Goal: Task Accomplishment & Management: Manage account settings

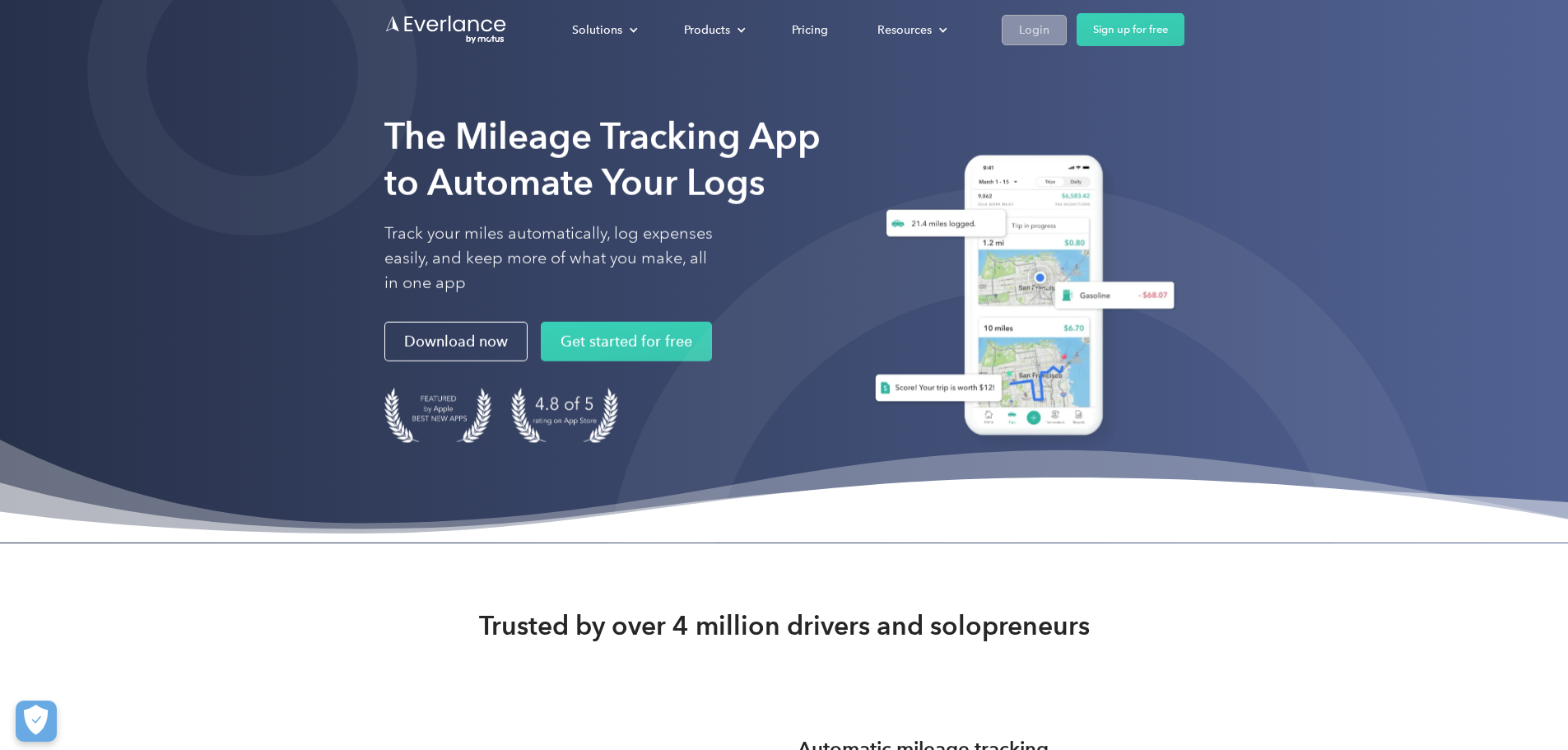
click at [1050, 29] on div "Login" at bounding box center [1034, 29] width 31 height 20
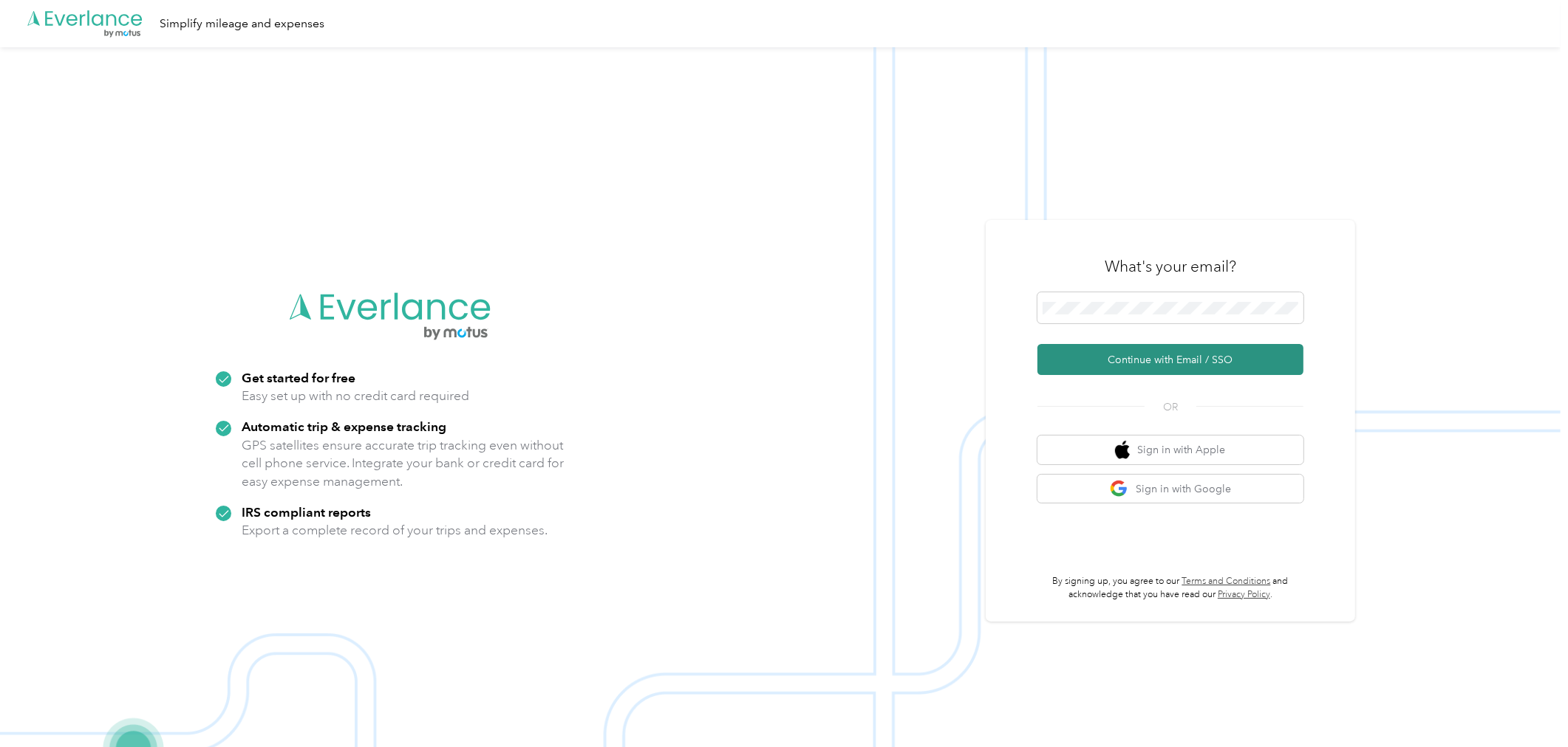
click at [1155, 345] on button "Continue with Email / SSO" at bounding box center [1169, 359] width 266 height 31
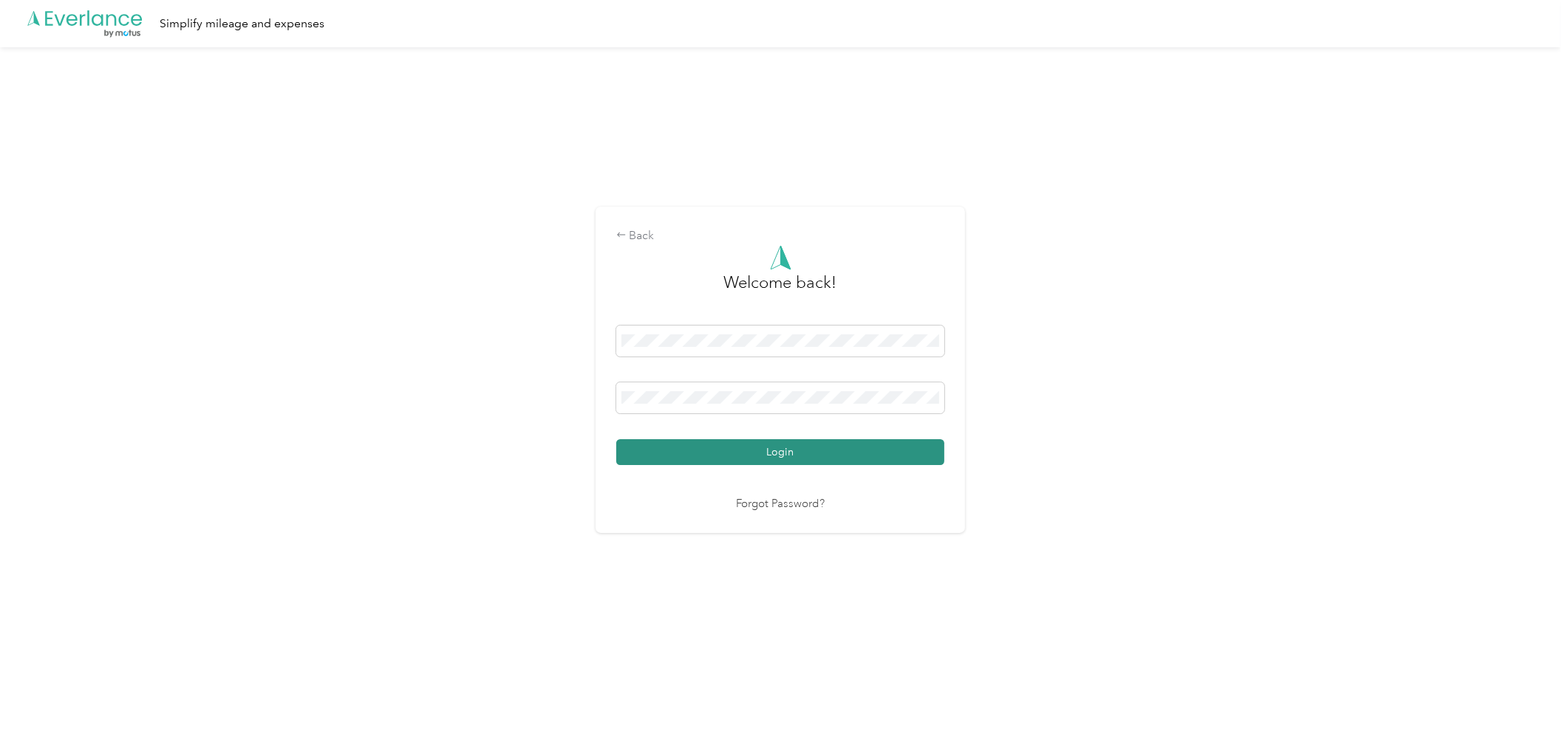
click at [667, 447] on button "Login" at bounding box center [780, 452] width 328 height 26
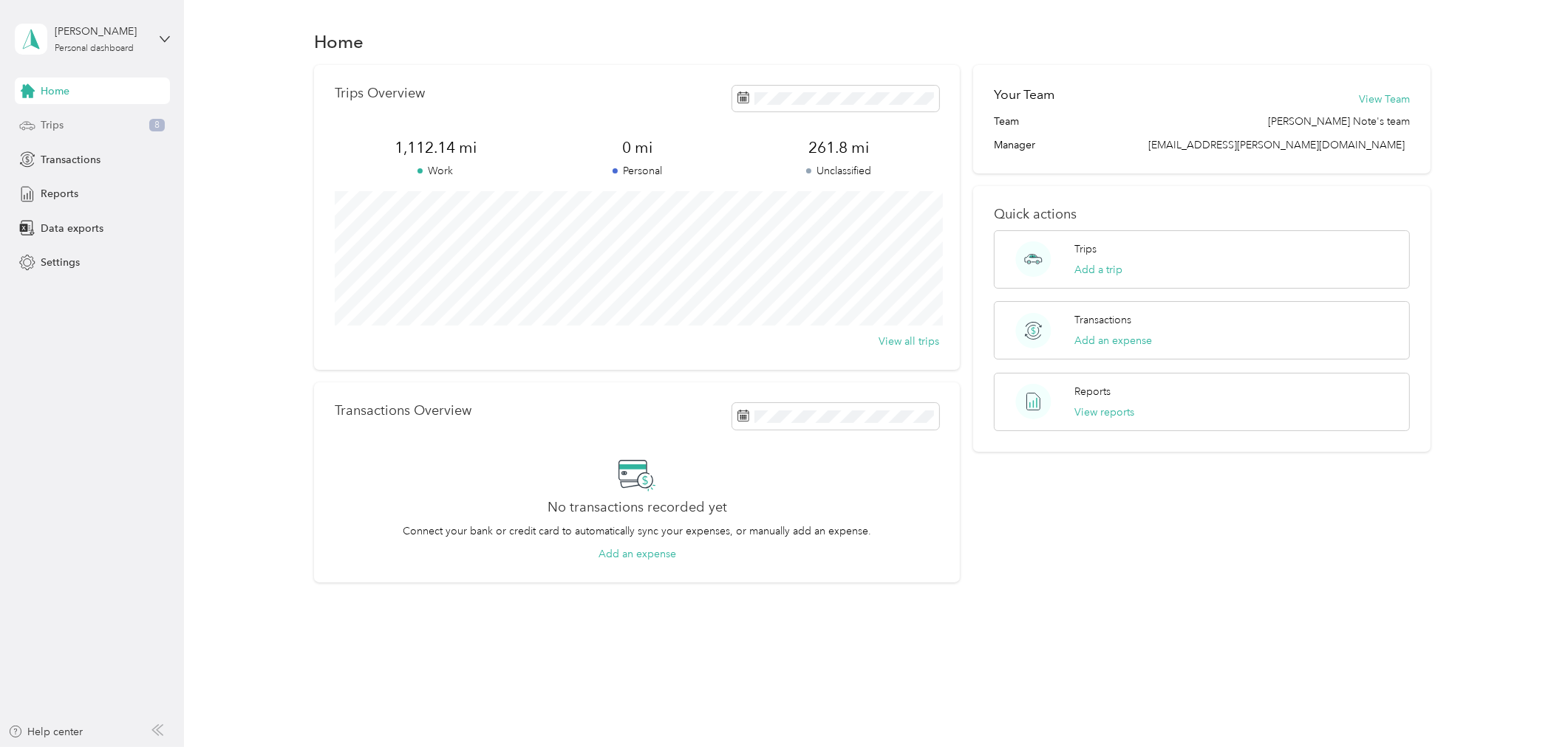
click at [55, 130] on span "Trips" at bounding box center [51, 125] width 23 height 16
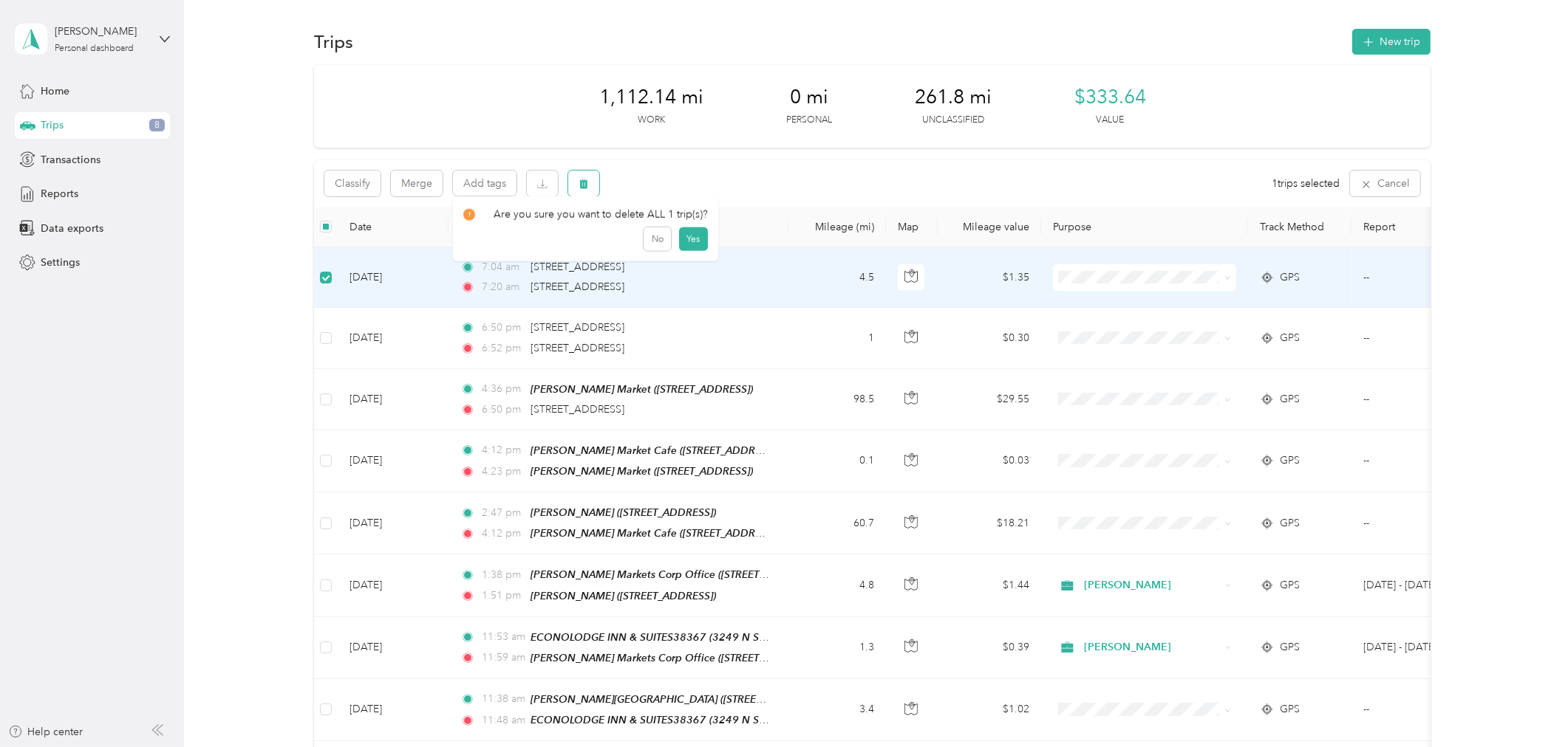
click at [587, 186] on icon "button" at bounding box center [583, 184] width 10 height 10
click at [694, 252] on button "Yes" at bounding box center [693, 245] width 29 height 24
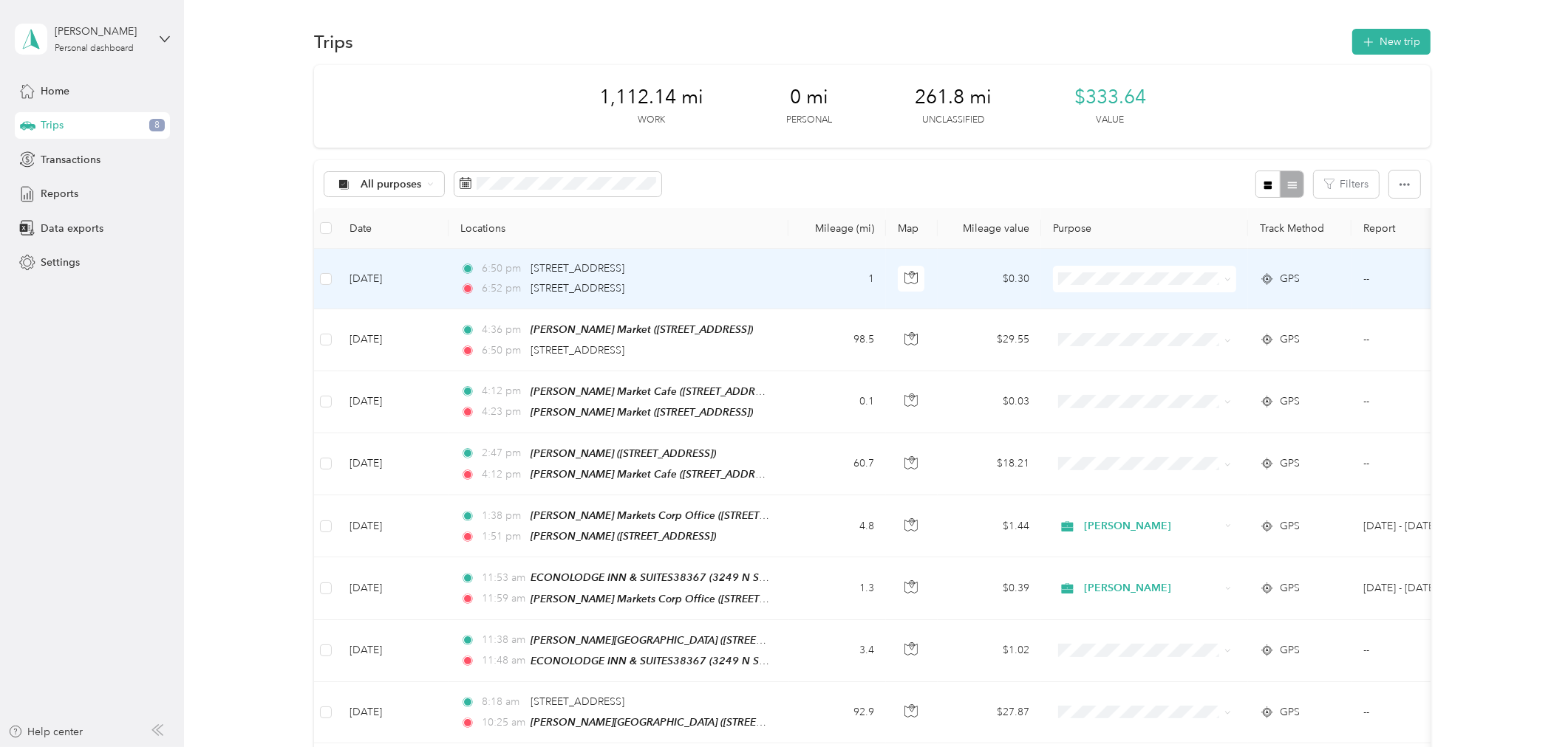
click at [1099, 308] on li "Acosta" at bounding box center [1144, 306] width 183 height 26
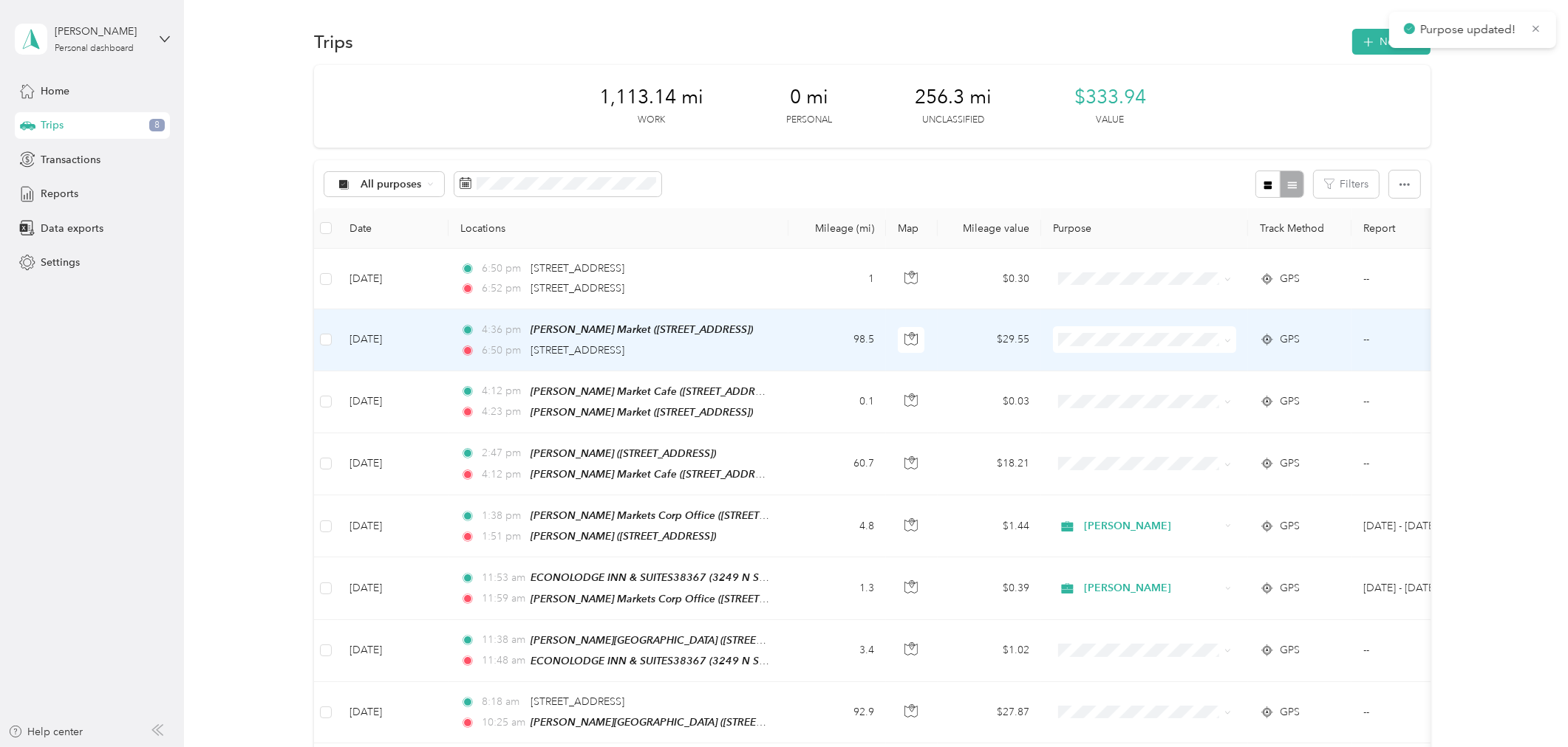
click at [1090, 363] on span "Acosta" at bounding box center [1157, 366] width 137 height 16
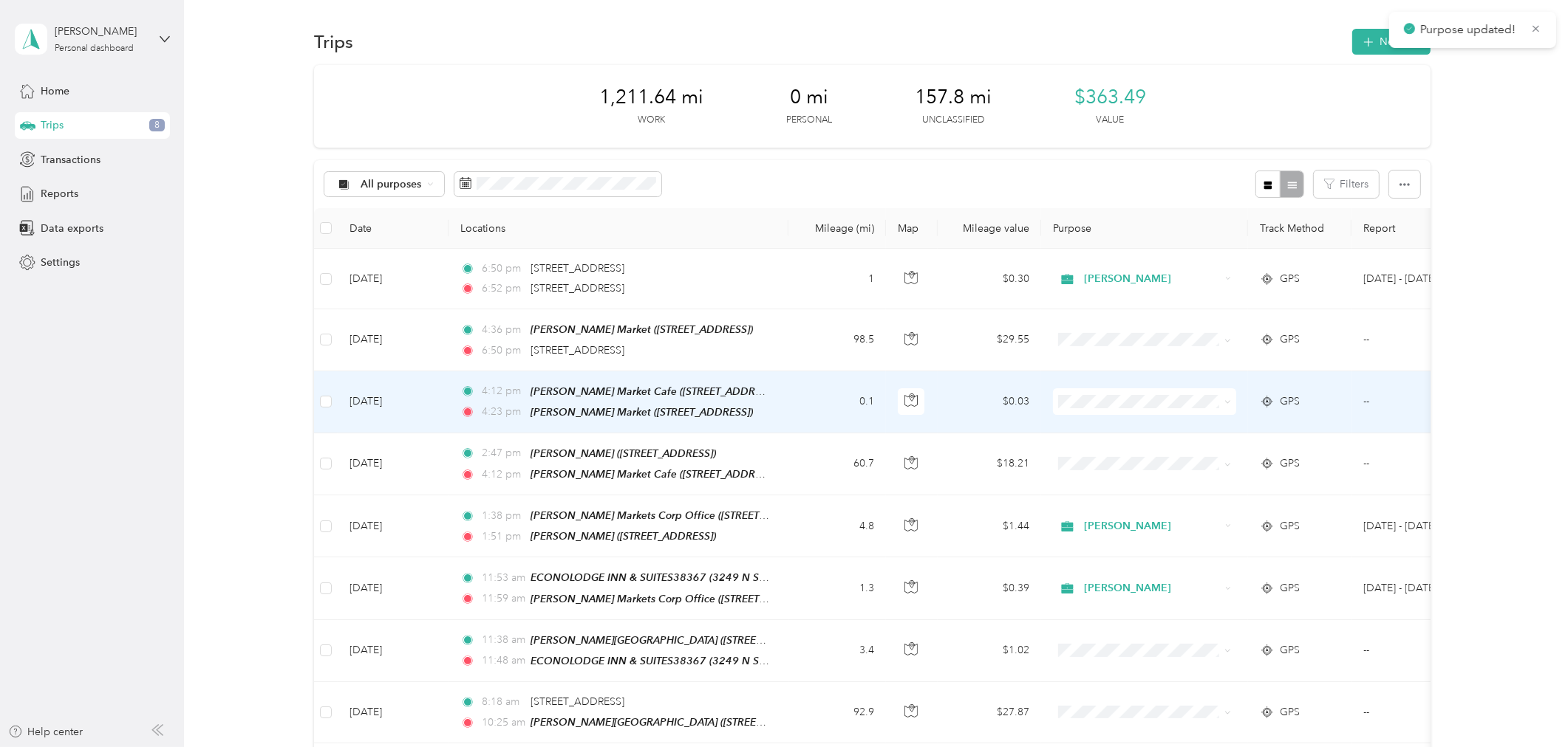
click at [1083, 424] on span "Acosta" at bounding box center [1144, 428] width 163 height 16
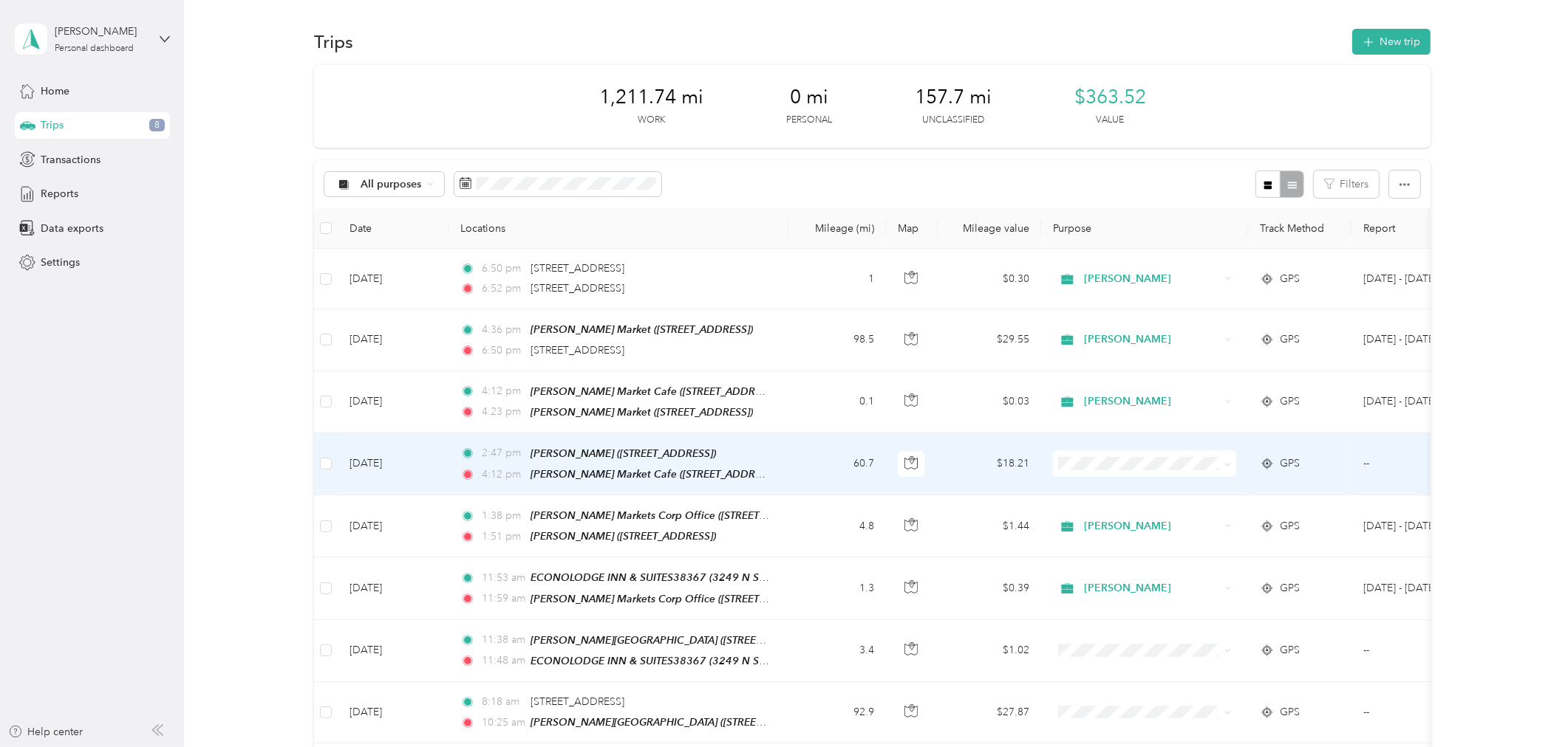
click at [1073, 485] on icon at bounding box center [1072, 486] width 12 height 10
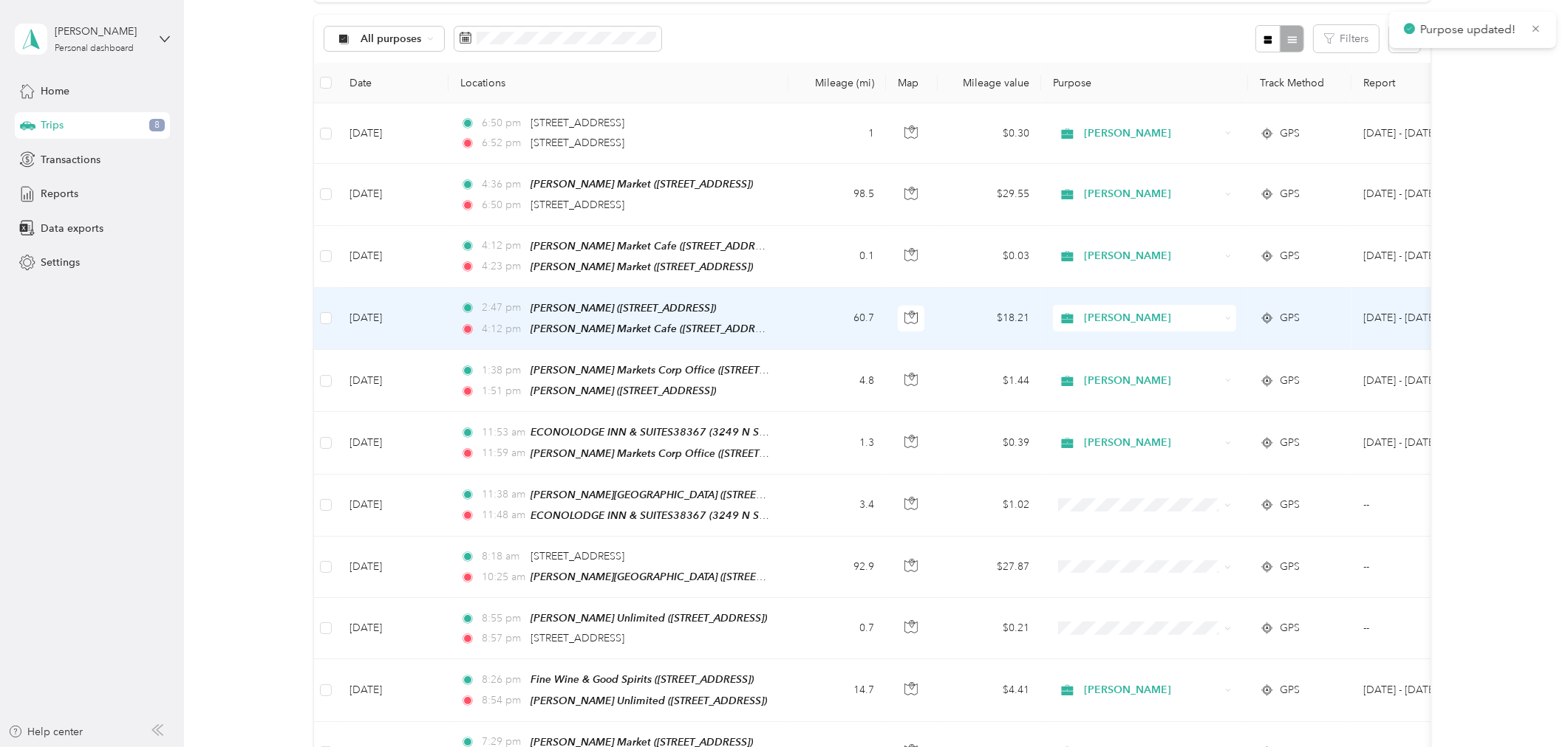
scroll to position [164, 0]
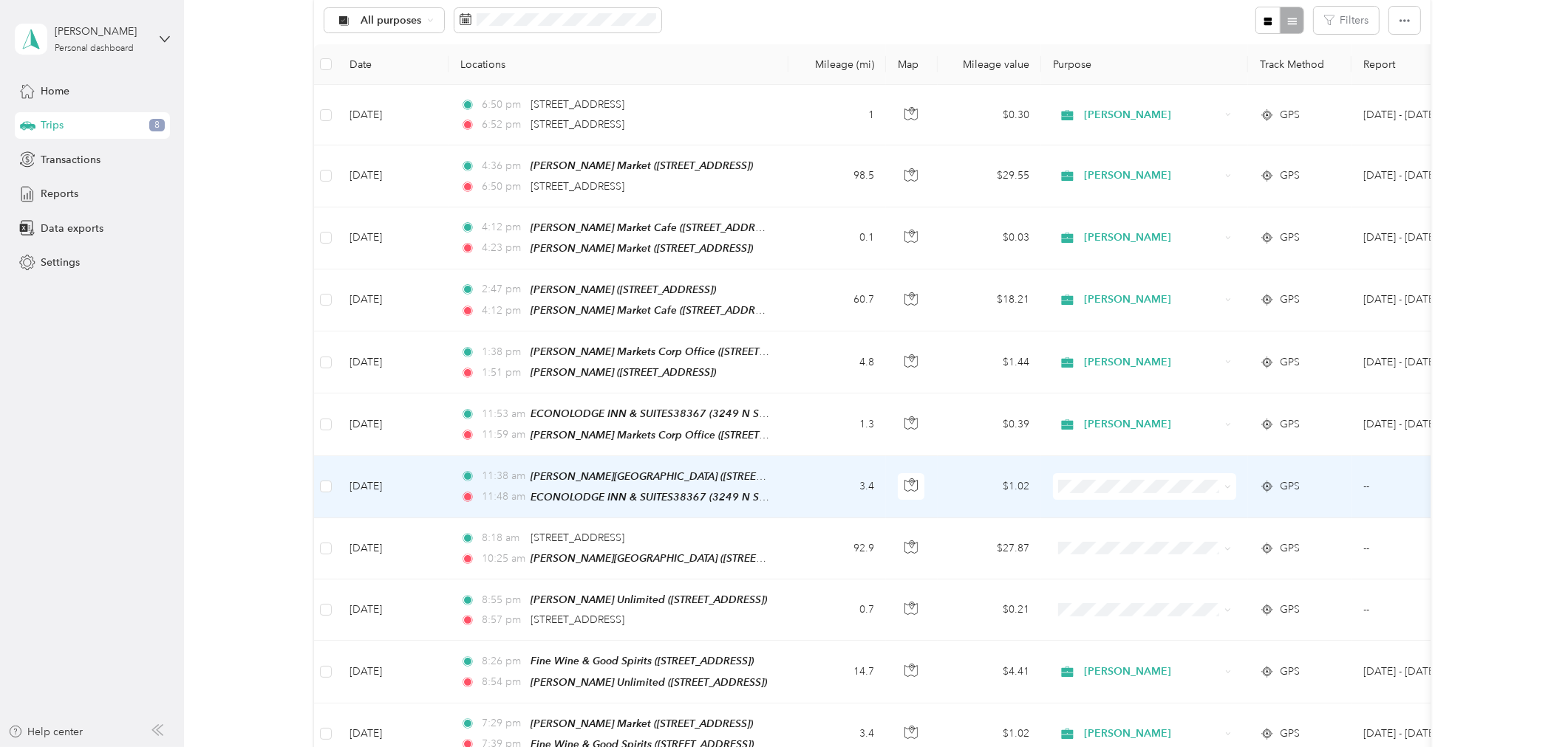
click at [1076, 501] on icon at bounding box center [1072, 500] width 18 height 12
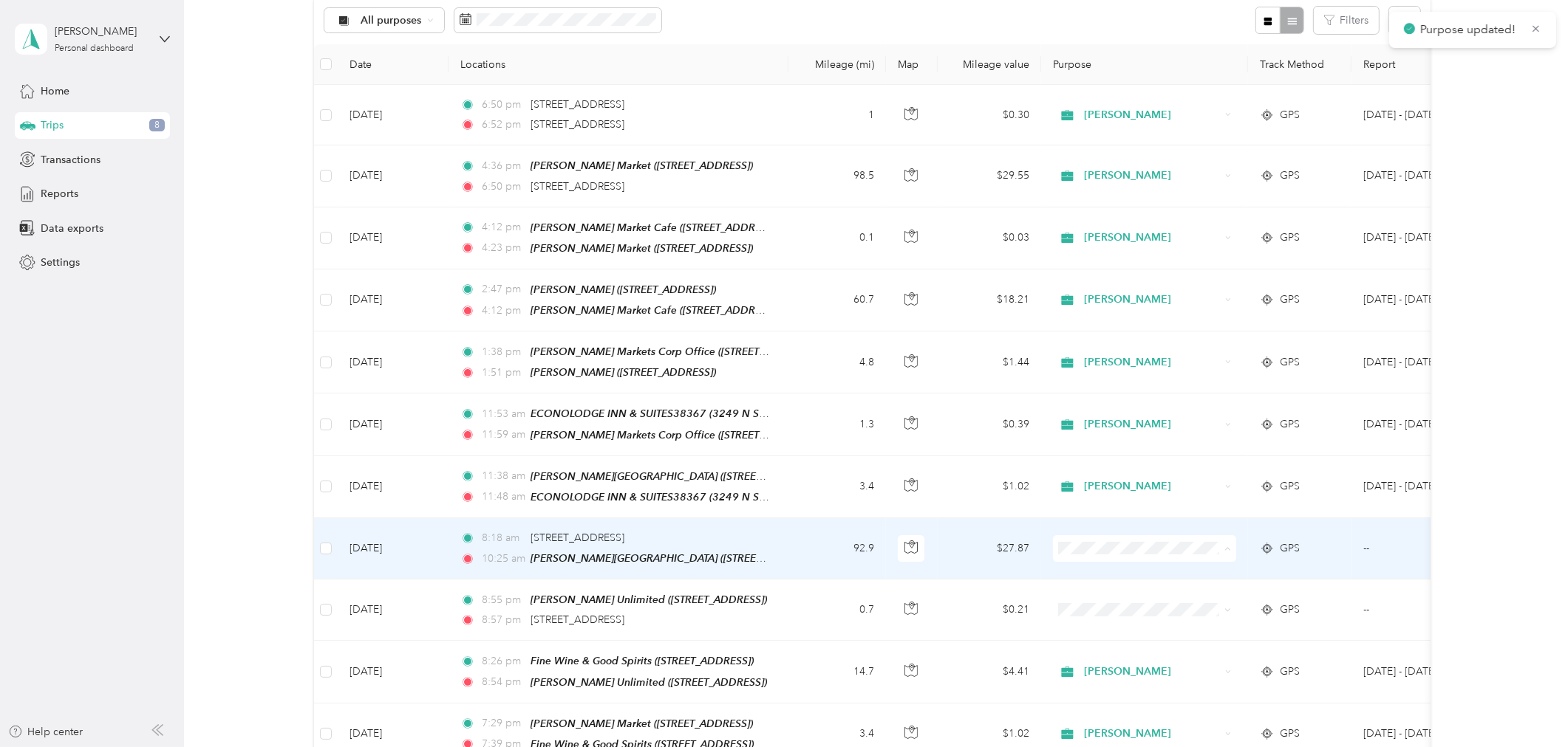
click at [1095, 563] on span "Acosta" at bounding box center [1157, 569] width 137 height 16
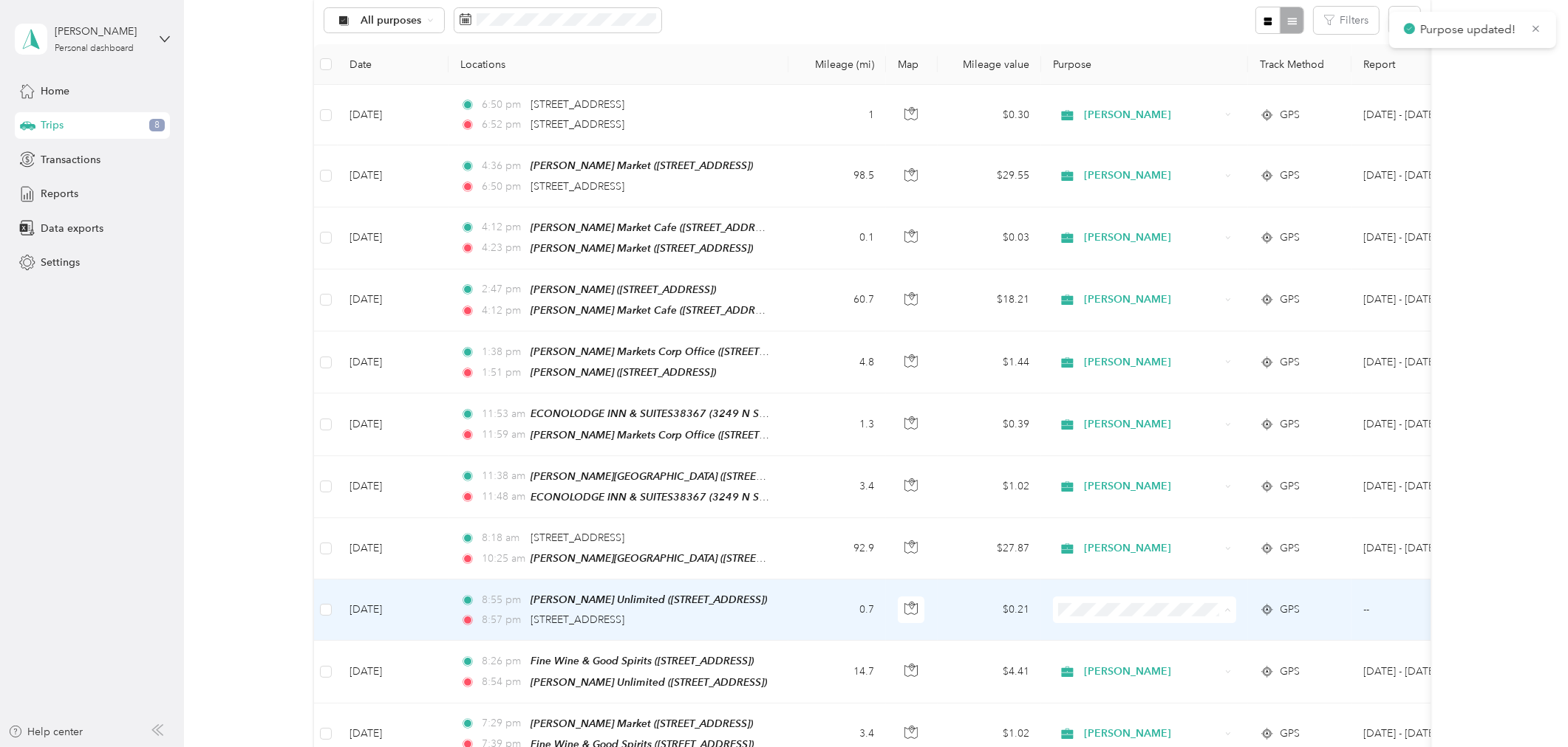
click at [1089, 622] on span "Acosta" at bounding box center [1157, 629] width 137 height 16
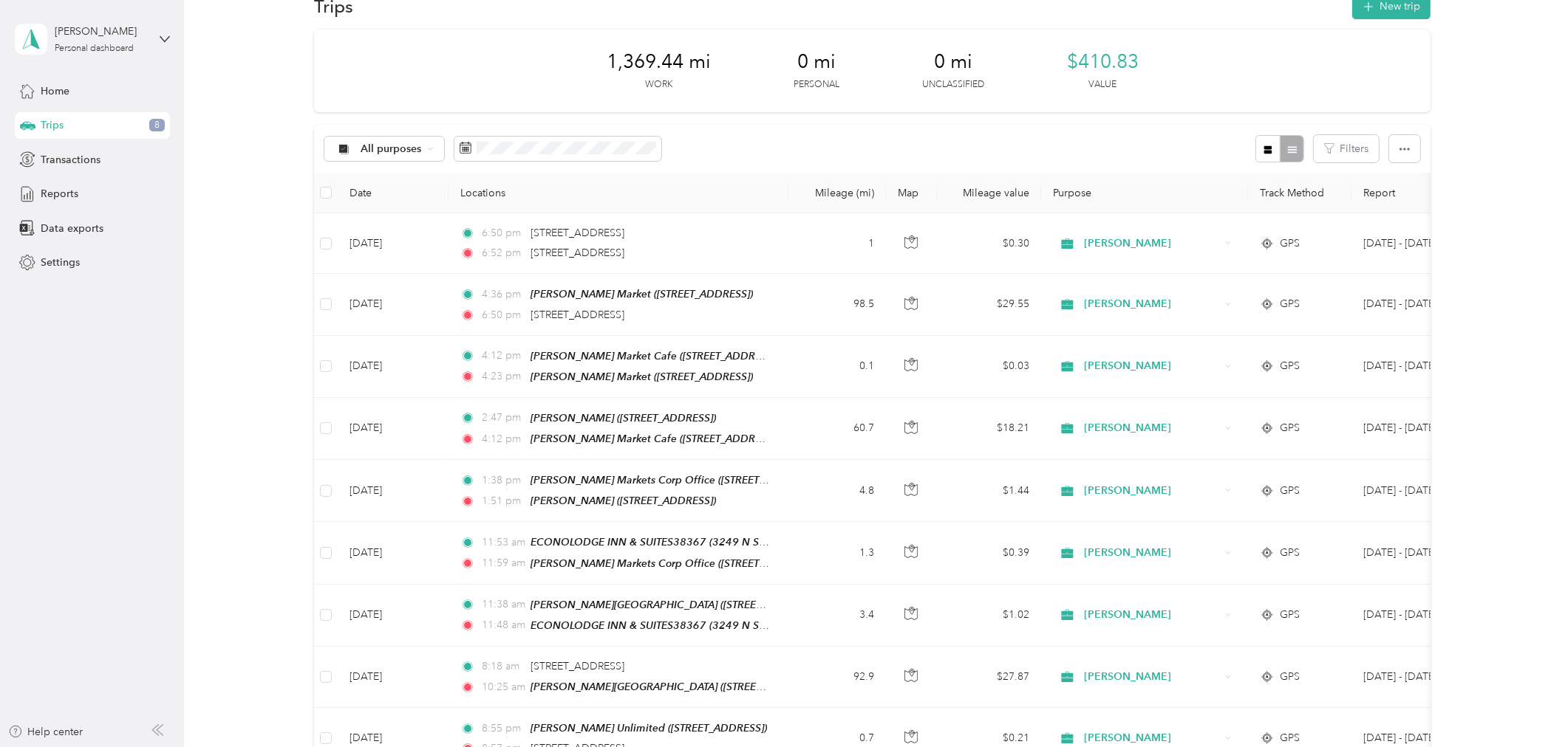
scroll to position [0, 0]
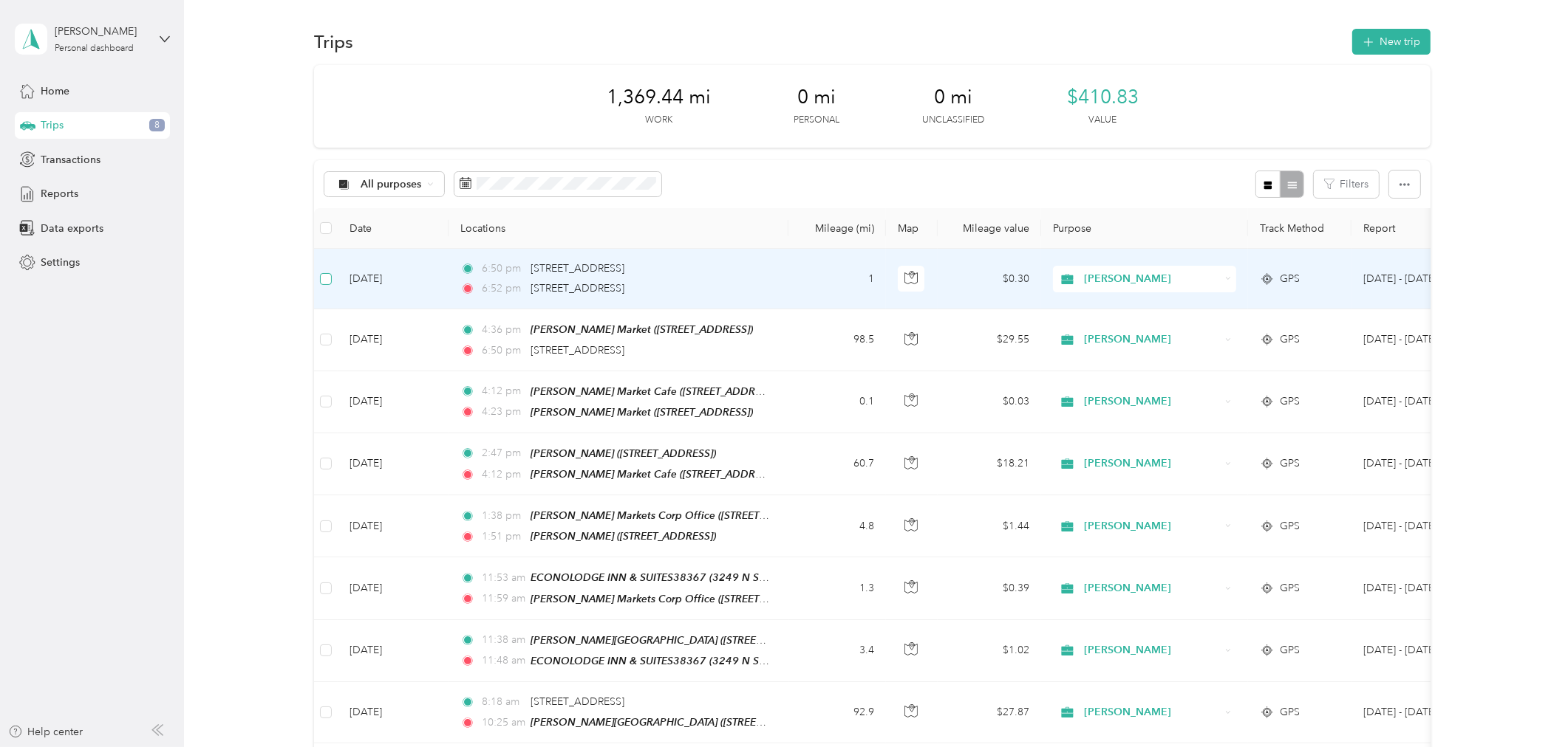
click at [321, 285] on label at bounding box center [325, 279] width 12 height 17
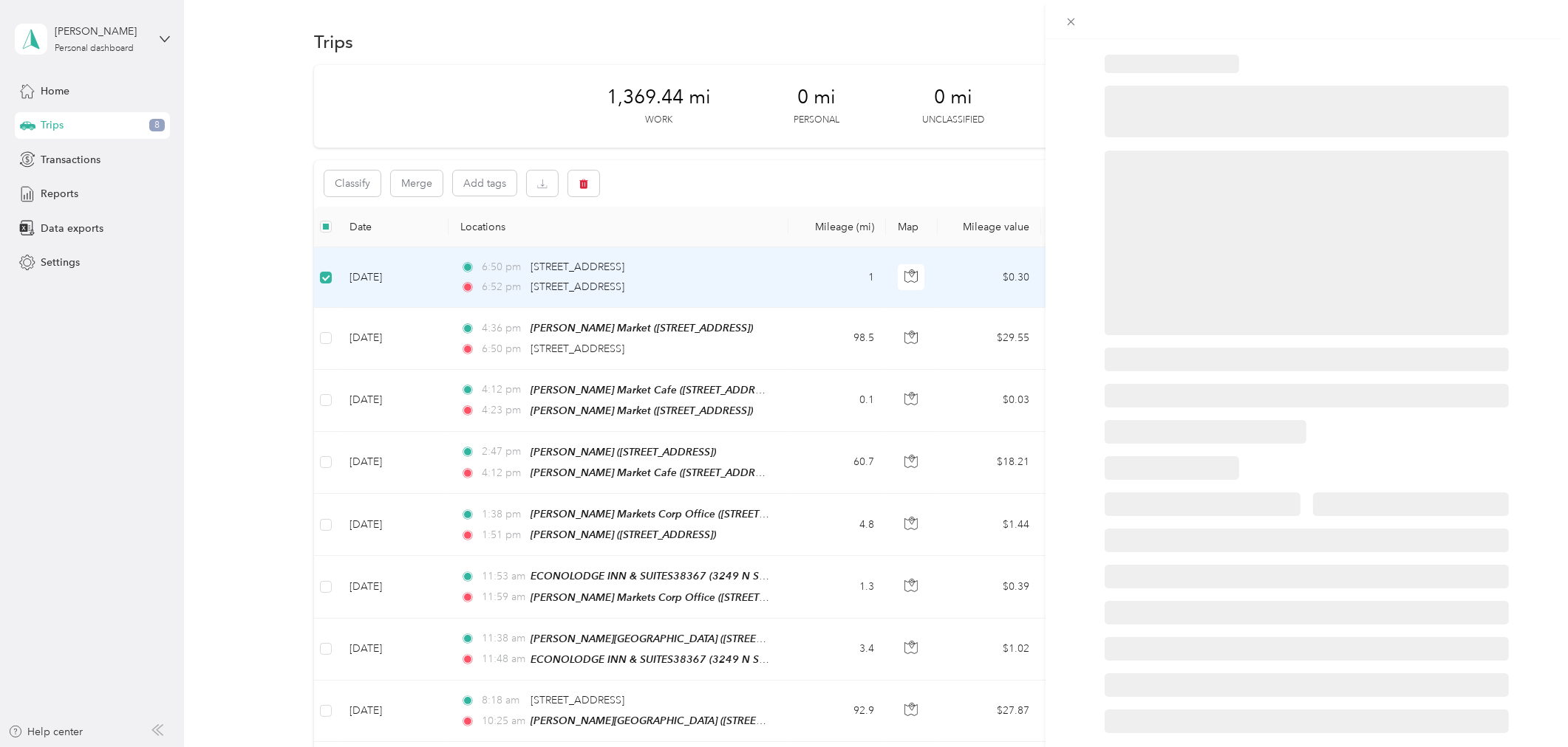
click at [323, 330] on div at bounding box center [784, 373] width 1568 height 747
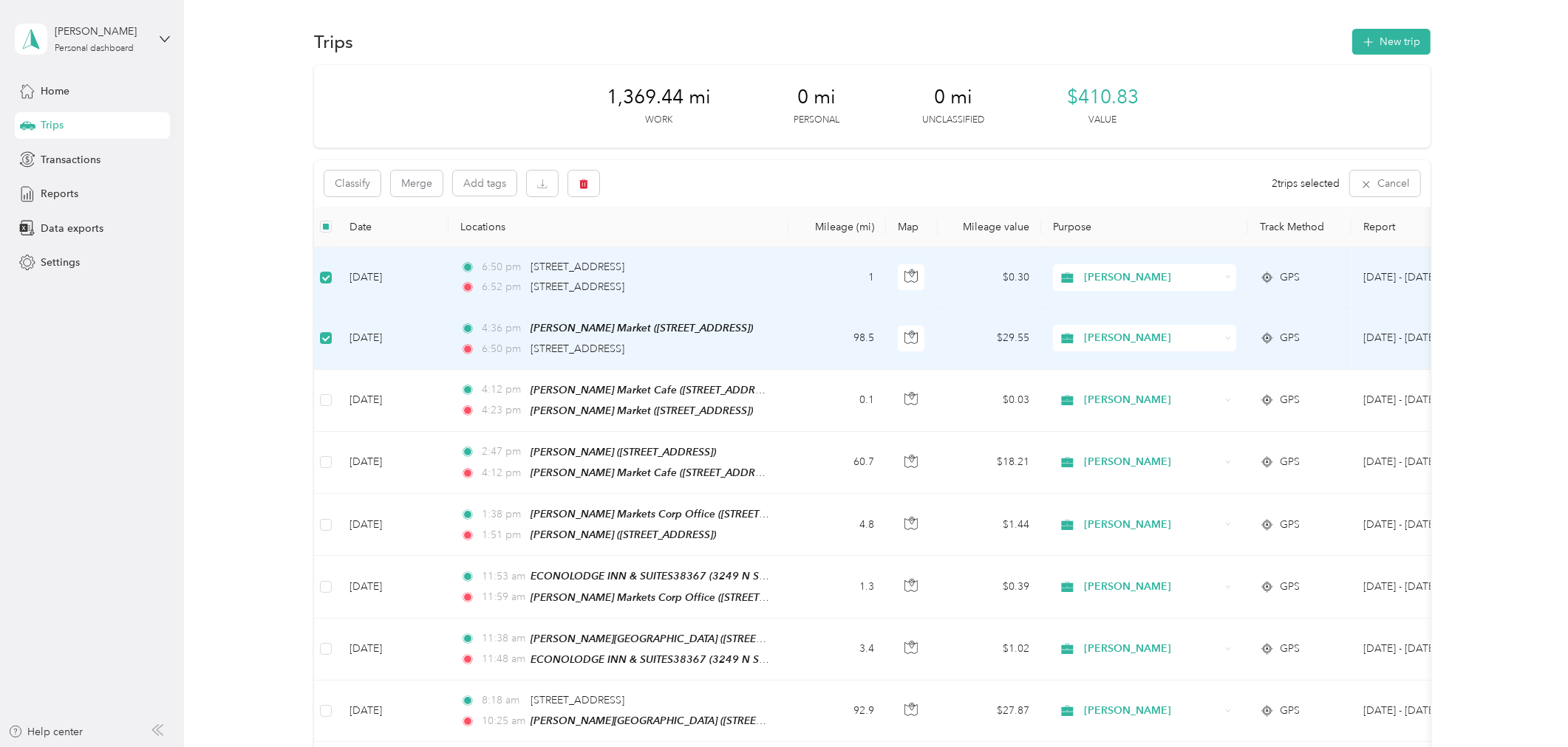
click at [326, 344] on label at bounding box center [325, 338] width 12 height 17
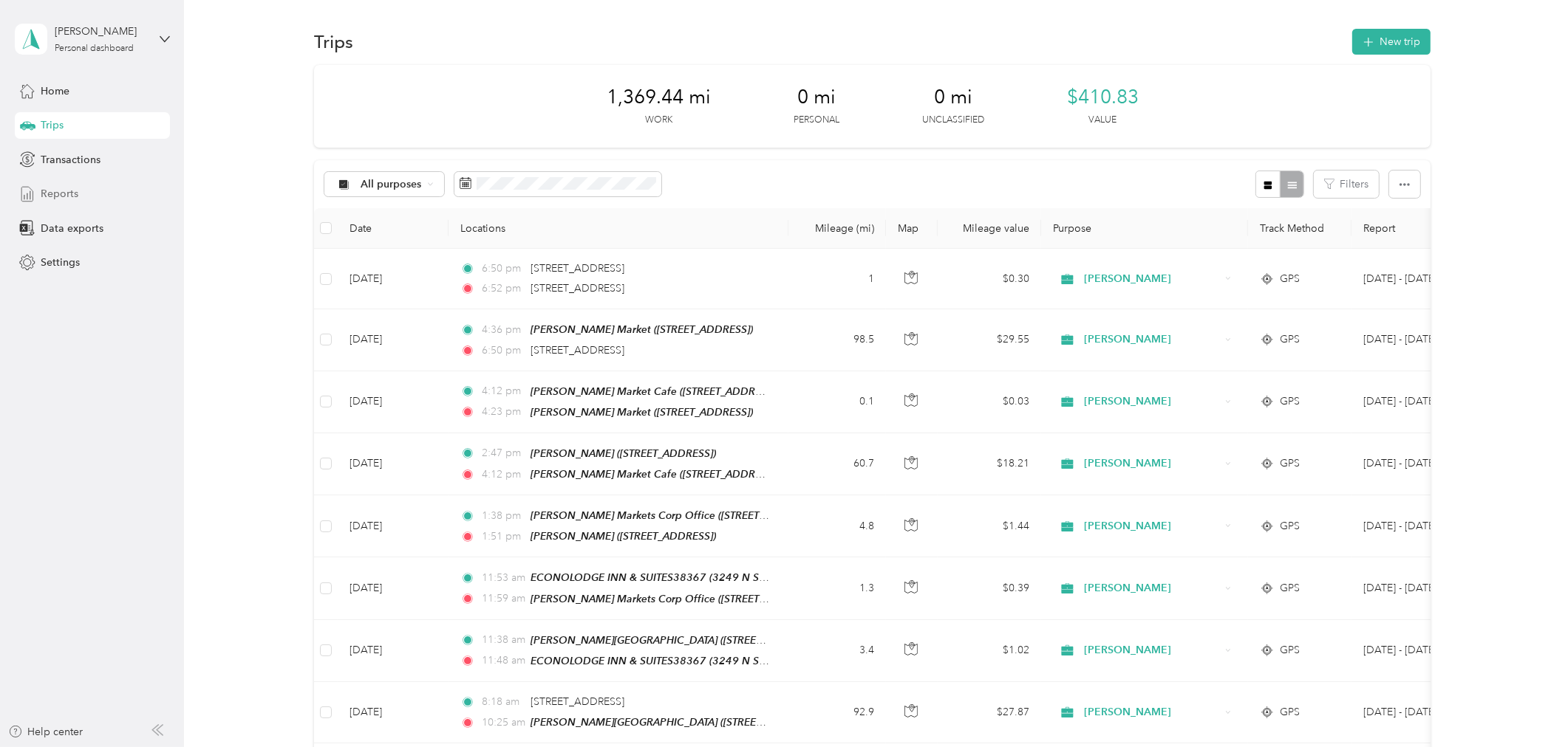
click at [54, 187] on span "Reports" at bounding box center [59, 194] width 38 height 16
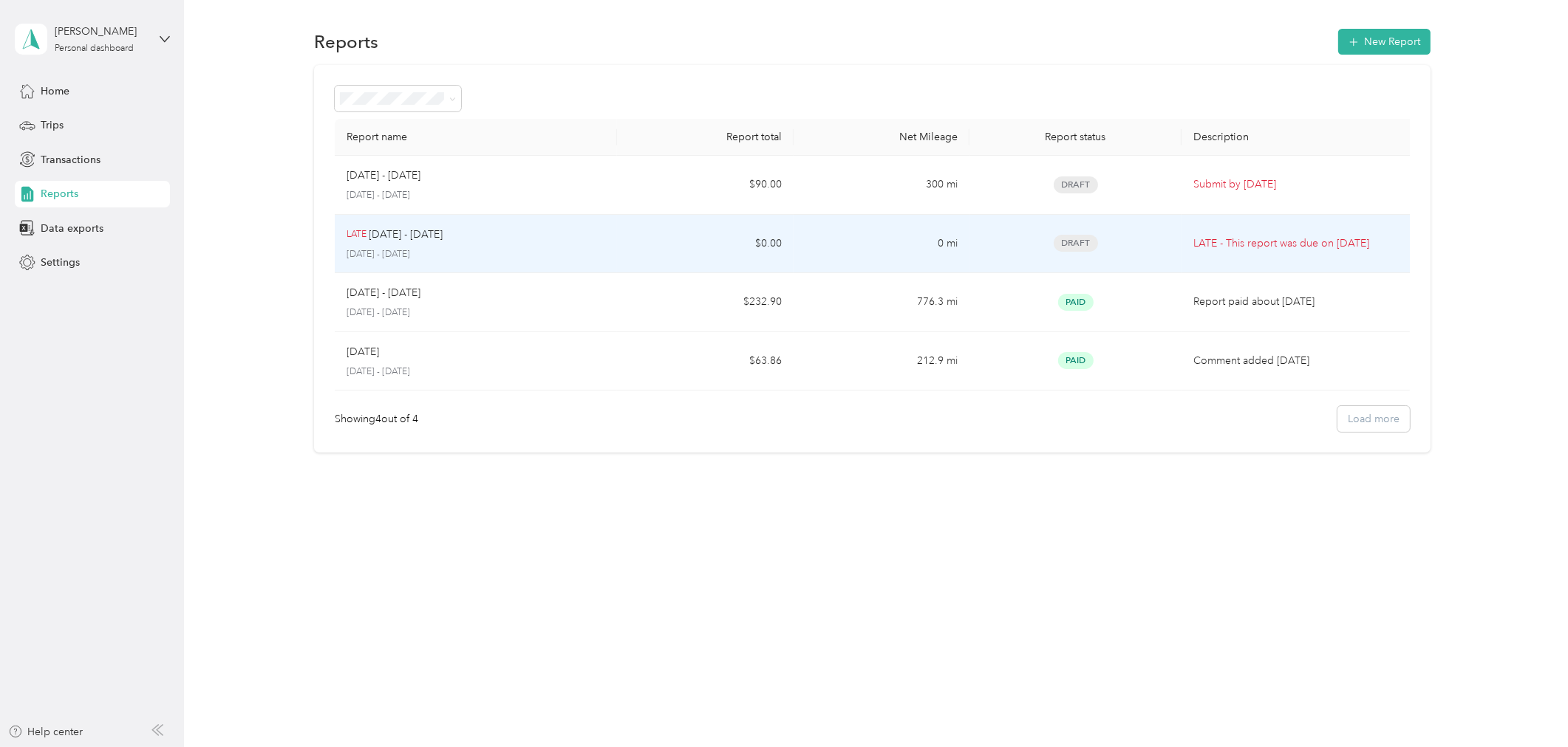
click at [414, 249] on p "July 16 - 31, 2025" at bounding box center [476, 255] width 259 height 13
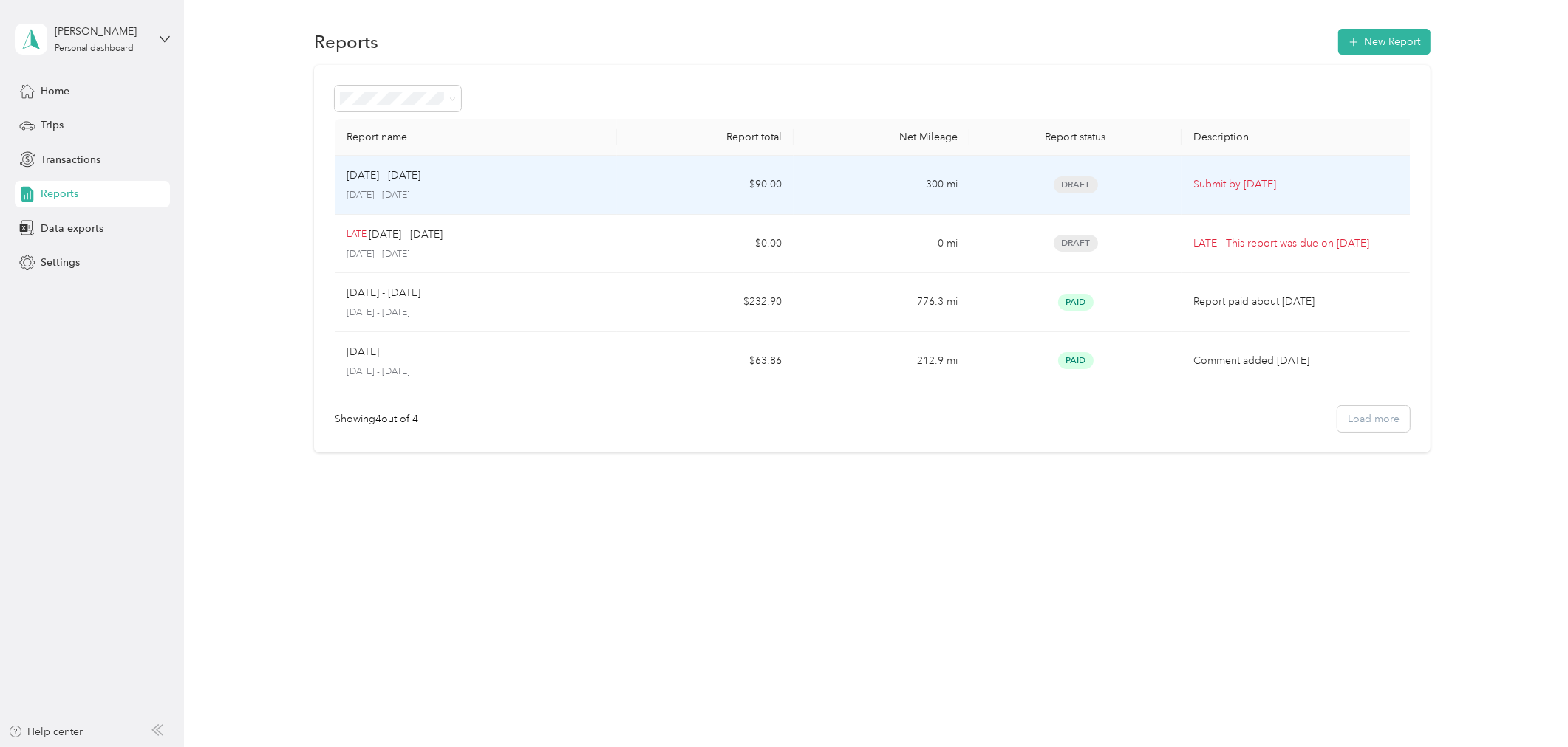
click at [593, 189] on p "September 16 - 30, 2025" at bounding box center [476, 196] width 259 height 13
